Goal: Navigation & Orientation: Find specific page/section

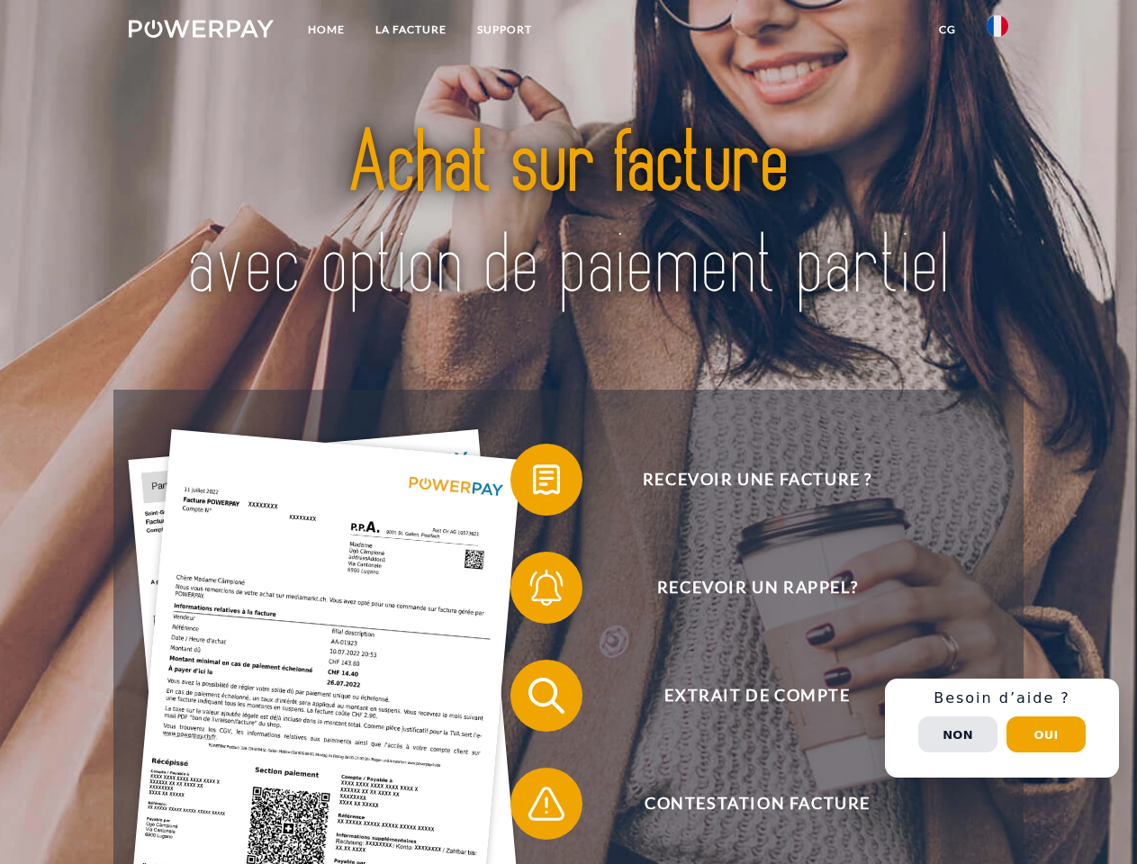
click at [201, 32] on img at bounding box center [201, 29] width 145 height 18
click at [998, 32] on img at bounding box center [998, 26] width 22 height 22
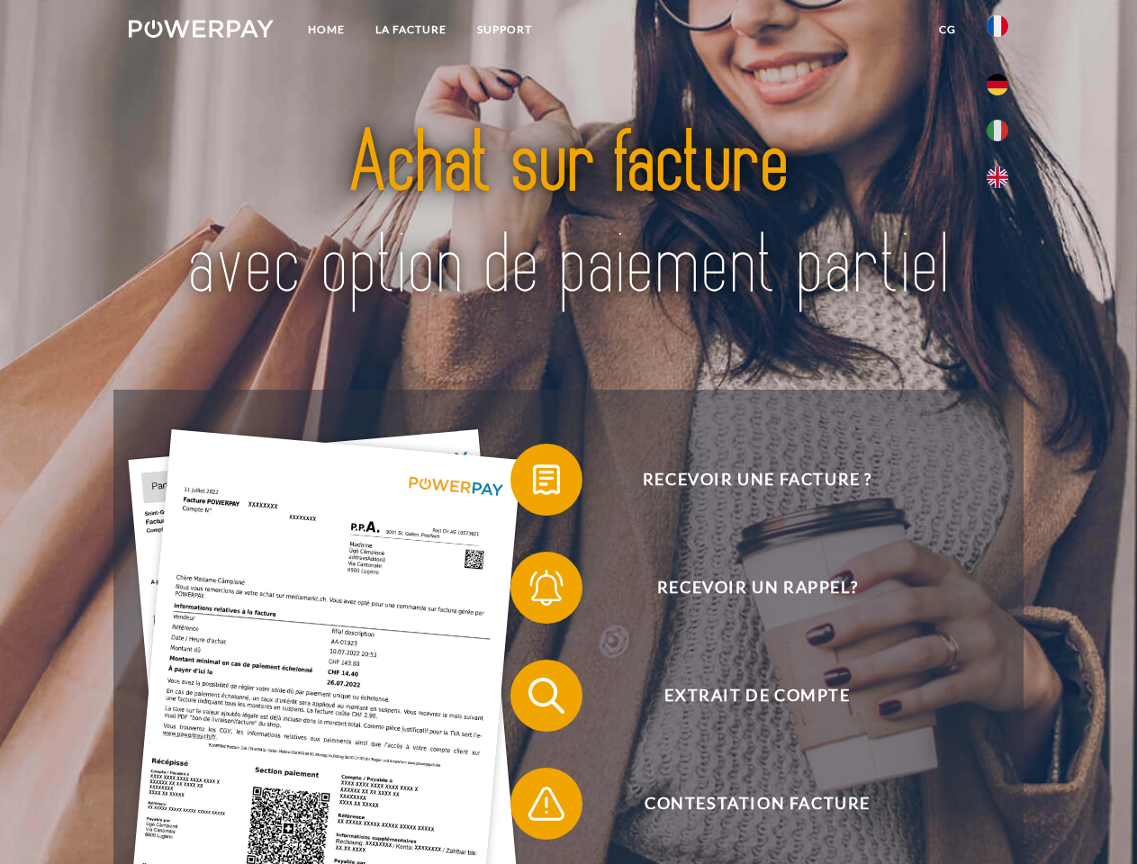
click at [947, 30] on link "CG" at bounding box center [948, 30] width 48 height 32
click at [533, 483] on span at bounding box center [519, 480] width 90 height 90
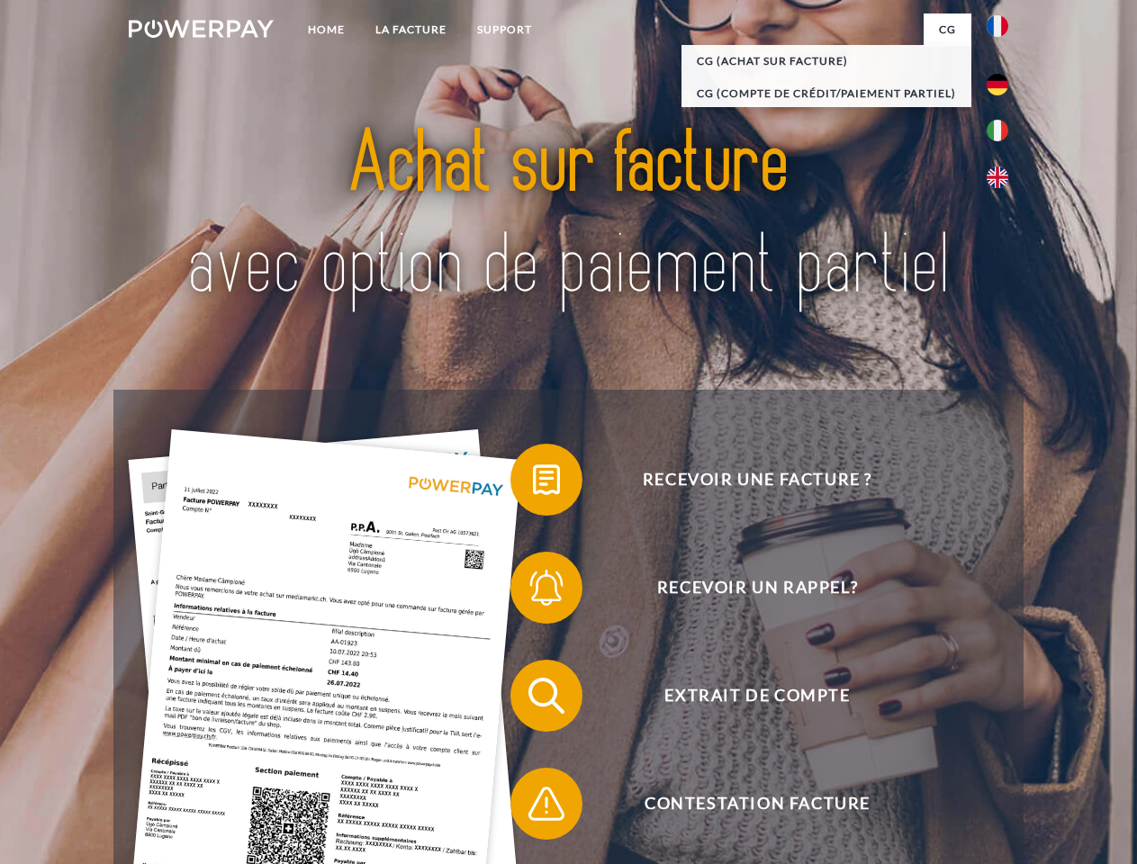
click at [533, 592] on span at bounding box center [519, 588] width 90 height 90
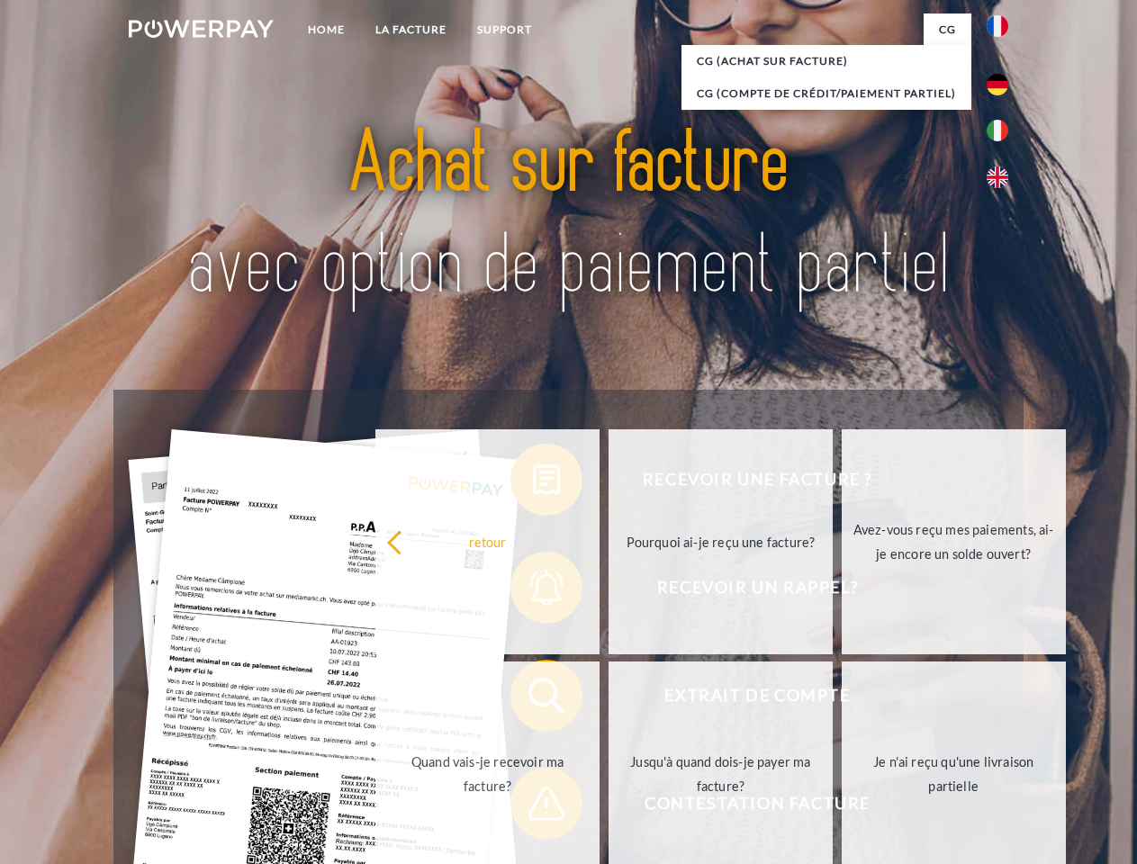
click at [609, 700] on link "Jusqu'à quand dois-je payer ma facture?" at bounding box center [721, 774] width 224 height 225
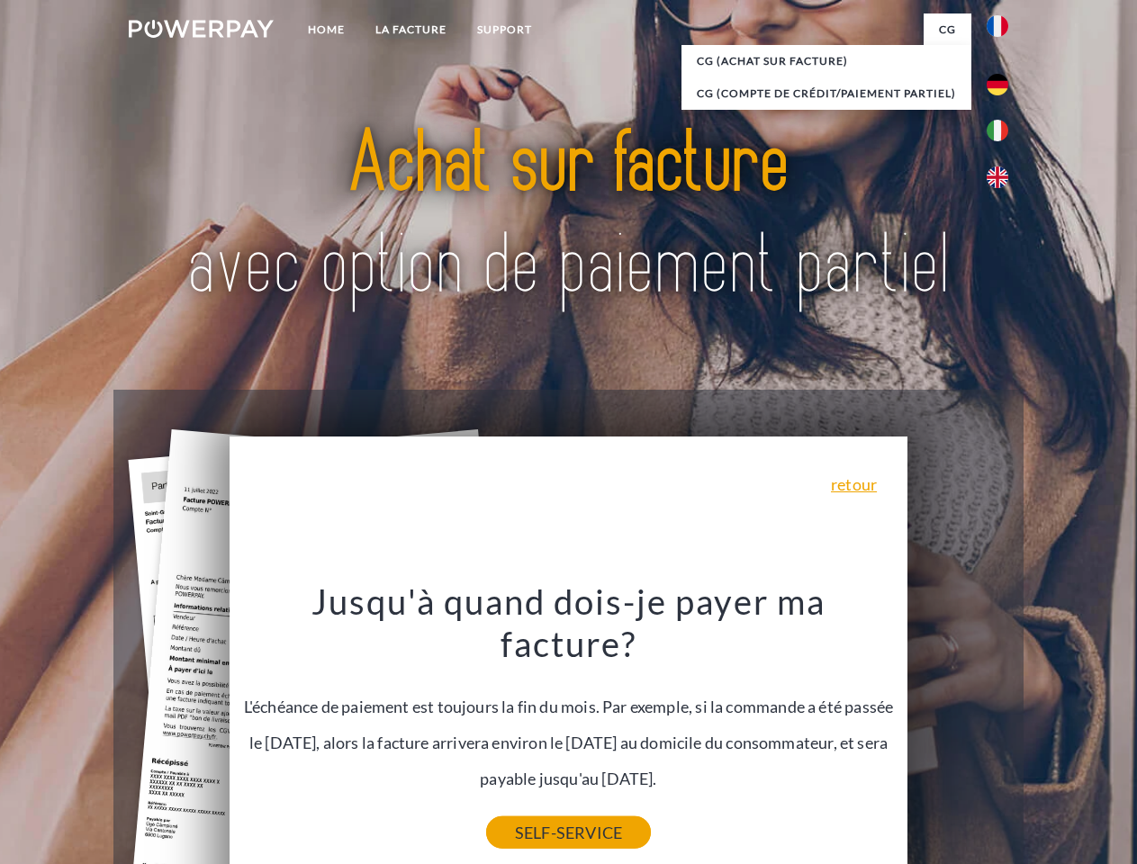
click at [533, 817] on link "SELF-SERVICE" at bounding box center [568, 833] width 165 height 32
click at [1002, 728] on div "Recevoir une facture ? Recevoir un rappel? Extrait de compte retour" at bounding box center [567, 750] width 909 height 720
click at [958, 732] on span "Extrait de compte" at bounding box center [757, 696] width 441 height 72
click at [1046, 735] on header "Home LA FACTURE Support" at bounding box center [568, 621] width 1137 height 1243
